Goal: Connect with others: Connect with others

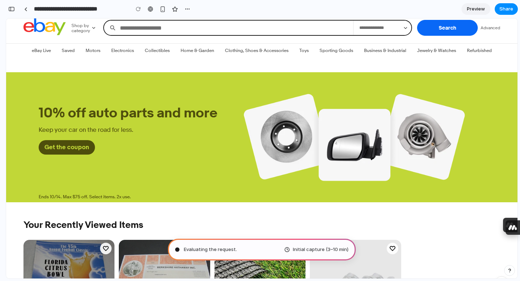
scroll to position [23, 0]
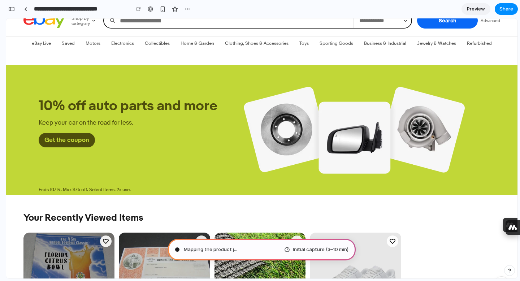
type input "**********"
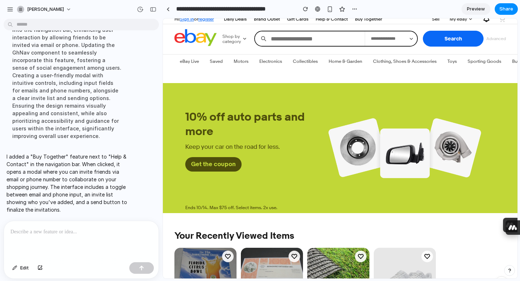
scroll to position [0, 0]
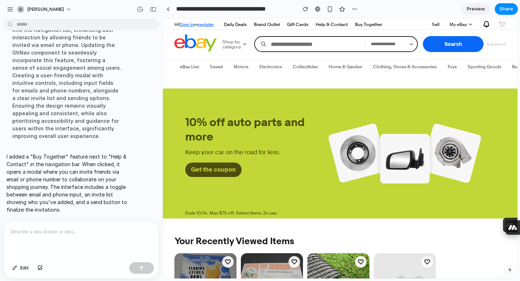
click at [378, 23] on link "Buy Together" at bounding box center [368, 24] width 33 height 9
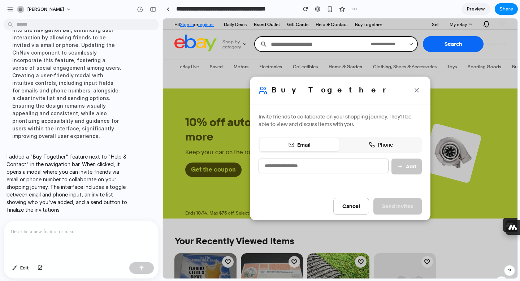
click at [323, 165] on input "email" at bounding box center [324, 166] width 130 height 15
type input "*"
type input "**********"
click at [415, 165] on button "Add" at bounding box center [406, 167] width 30 height 16
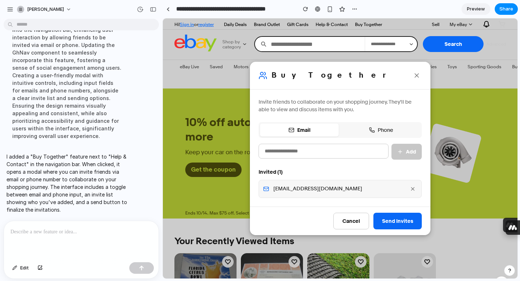
click at [360, 135] on button "Phone" at bounding box center [381, 130] width 79 height 13
click at [333, 150] on input "tel" at bounding box center [324, 151] width 130 height 15
type input "**********"
click at [409, 154] on button "Add" at bounding box center [406, 152] width 30 height 16
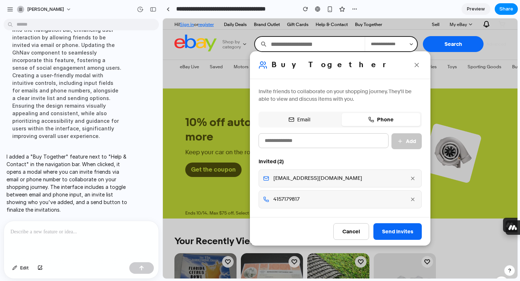
scroll to position [8, 0]
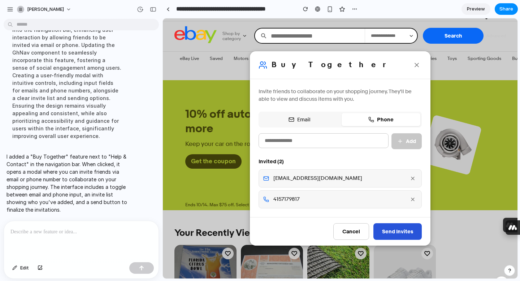
click at [404, 228] on button "Send Invites" at bounding box center [397, 231] width 48 height 17
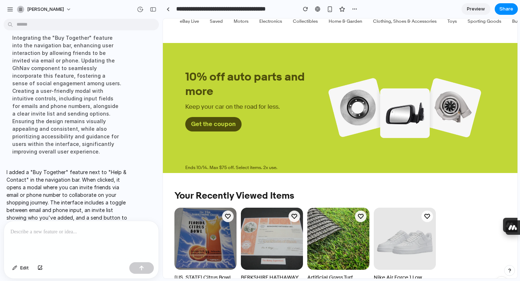
scroll to position [0, 0]
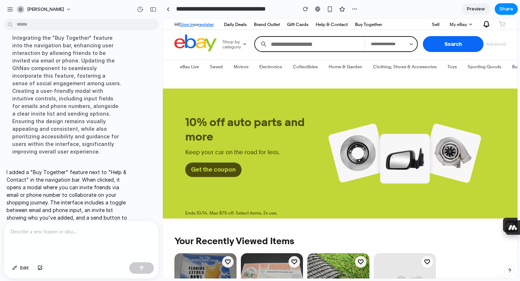
click at [371, 22] on link "Buy Together" at bounding box center [368, 24] width 33 height 9
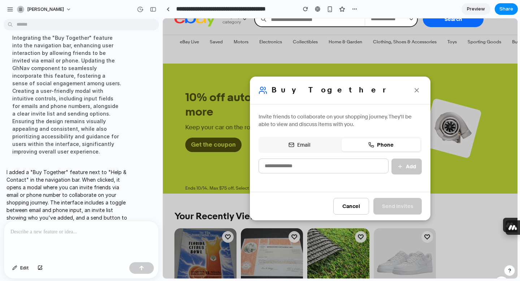
scroll to position [28, 0]
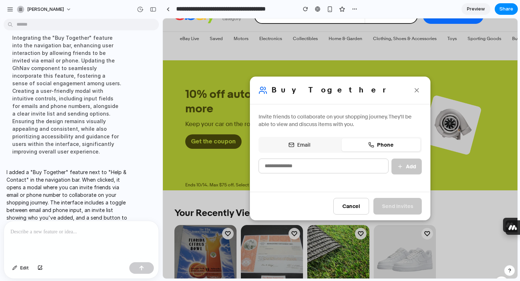
click at [313, 142] on button "Email" at bounding box center [299, 144] width 79 height 13
click at [417, 89] on icon at bounding box center [416, 90] width 7 height 7
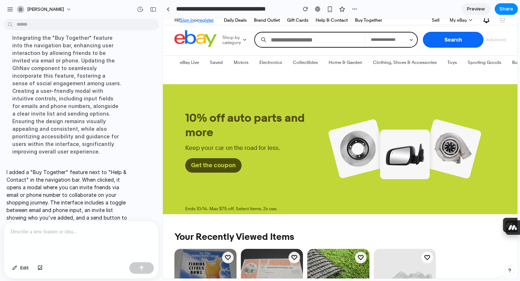
scroll to position [0, 0]
